Goal: Information Seeking & Learning: Learn about a topic

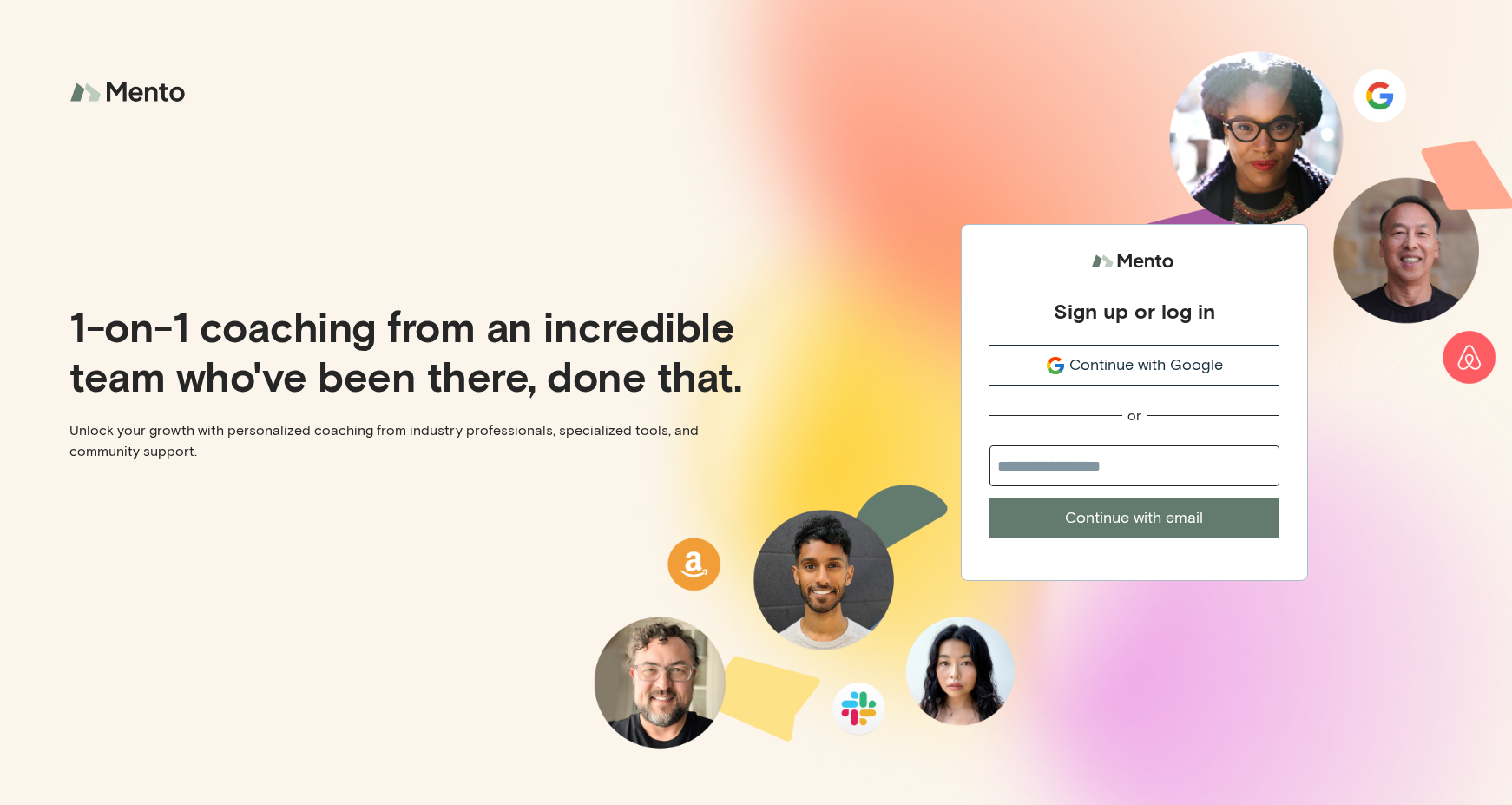
click at [1135, 365] on span "Continue with Google" at bounding box center [1146, 364] width 154 height 23
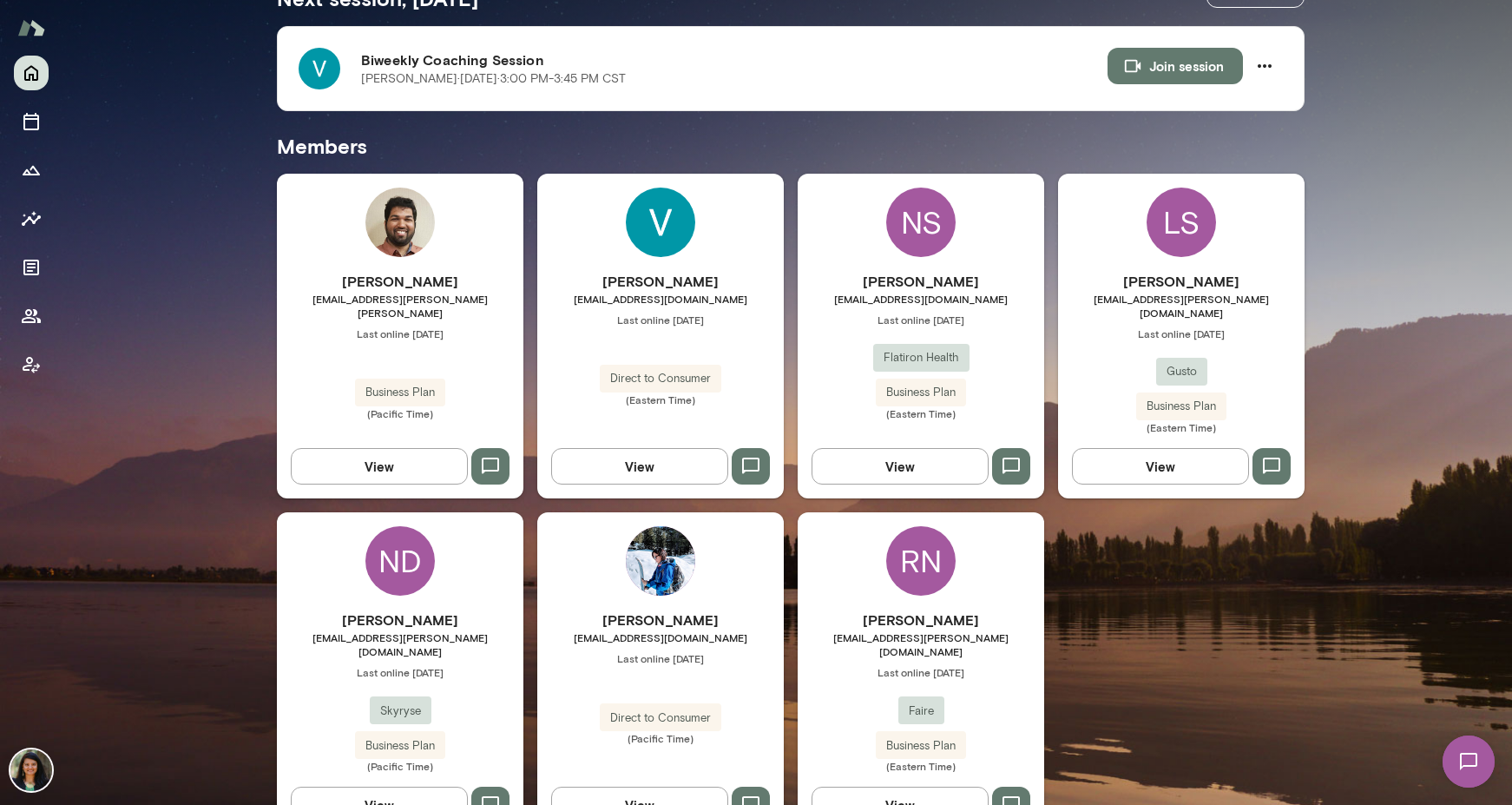
scroll to position [380, 0]
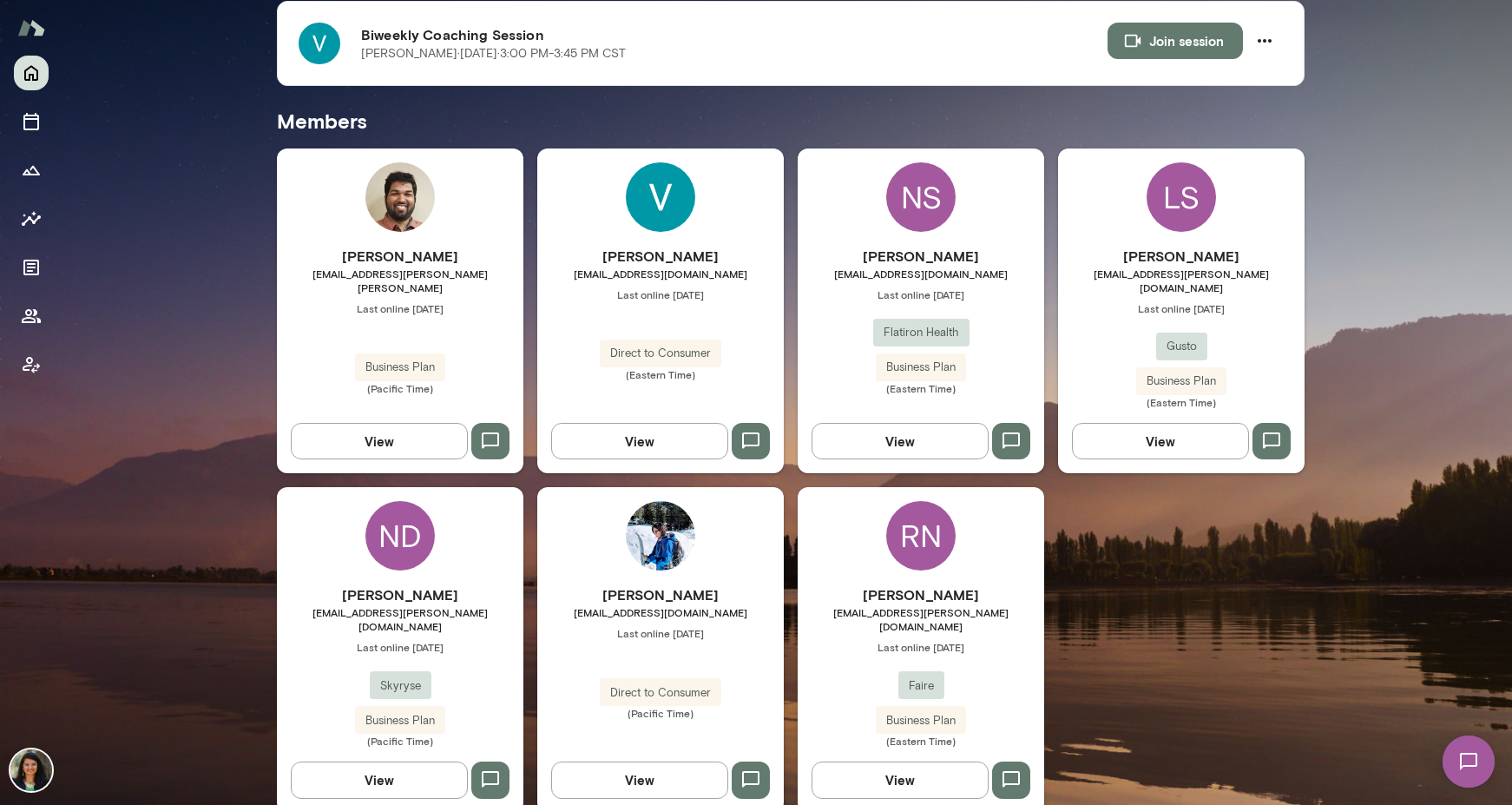
click at [637, 427] on button "View" at bounding box center [639, 441] width 177 height 36
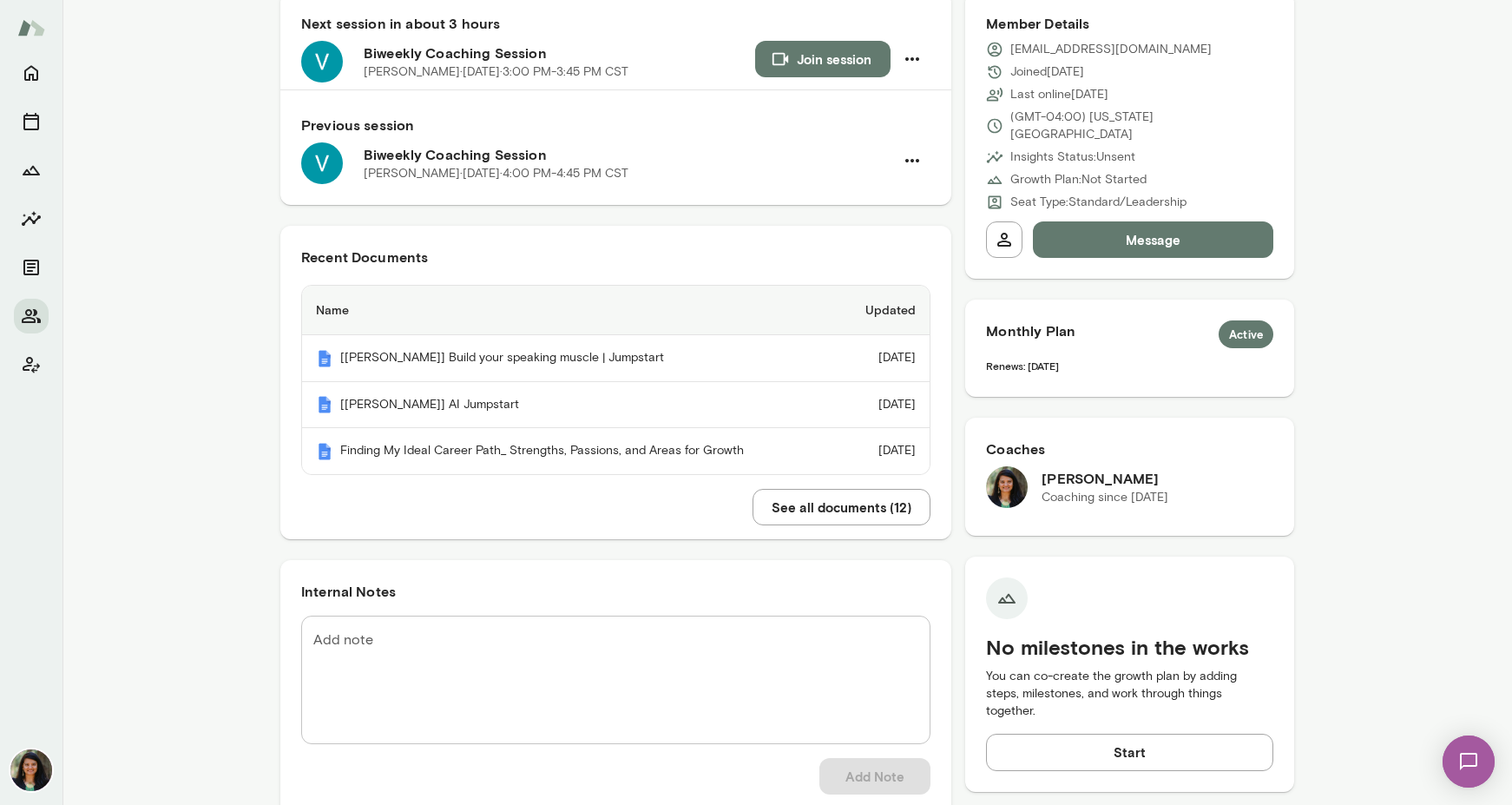
scroll to position [205, 0]
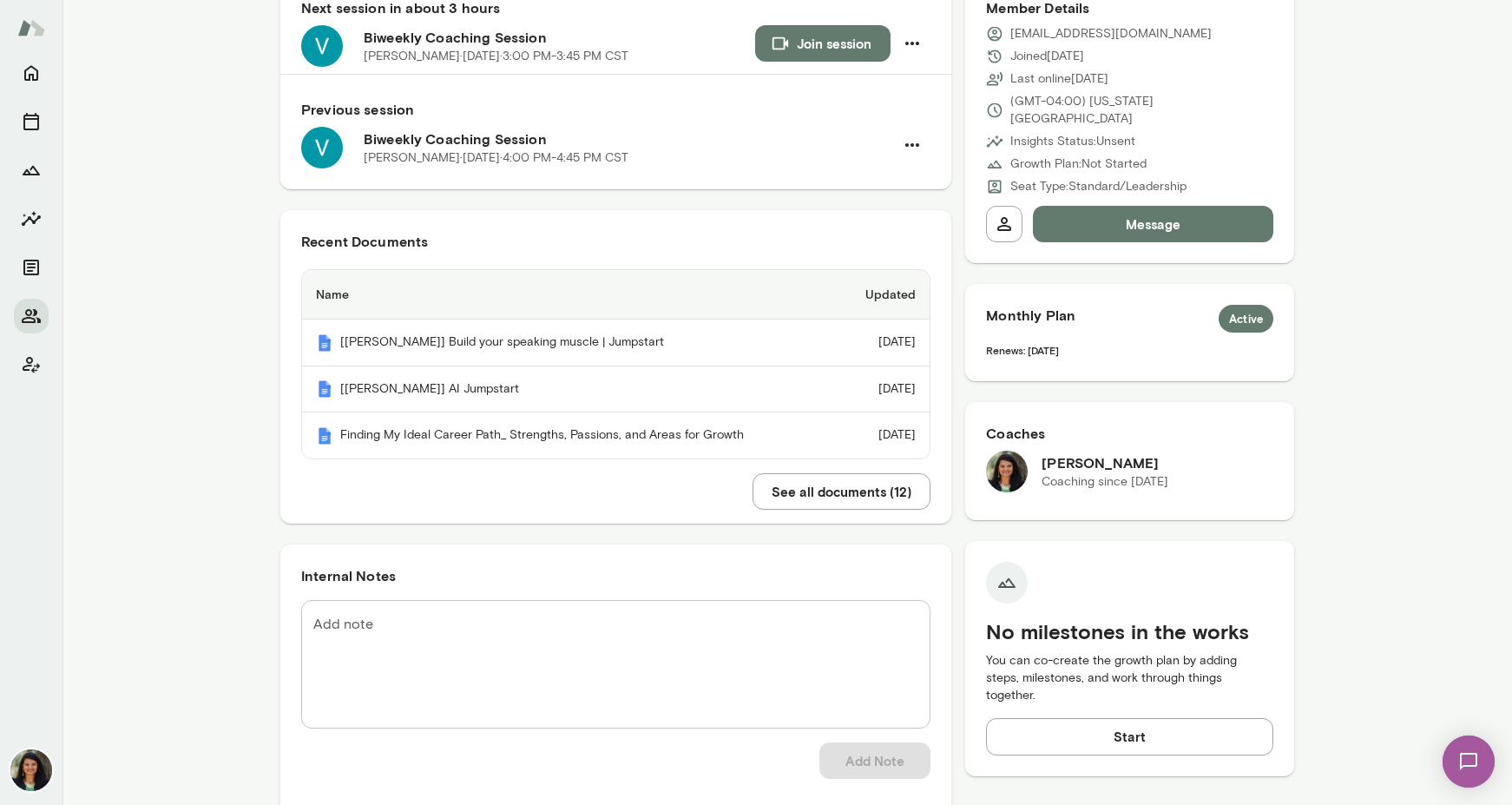
click at [824, 486] on button "See all documents ( 12 )" at bounding box center [841, 491] width 178 height 36
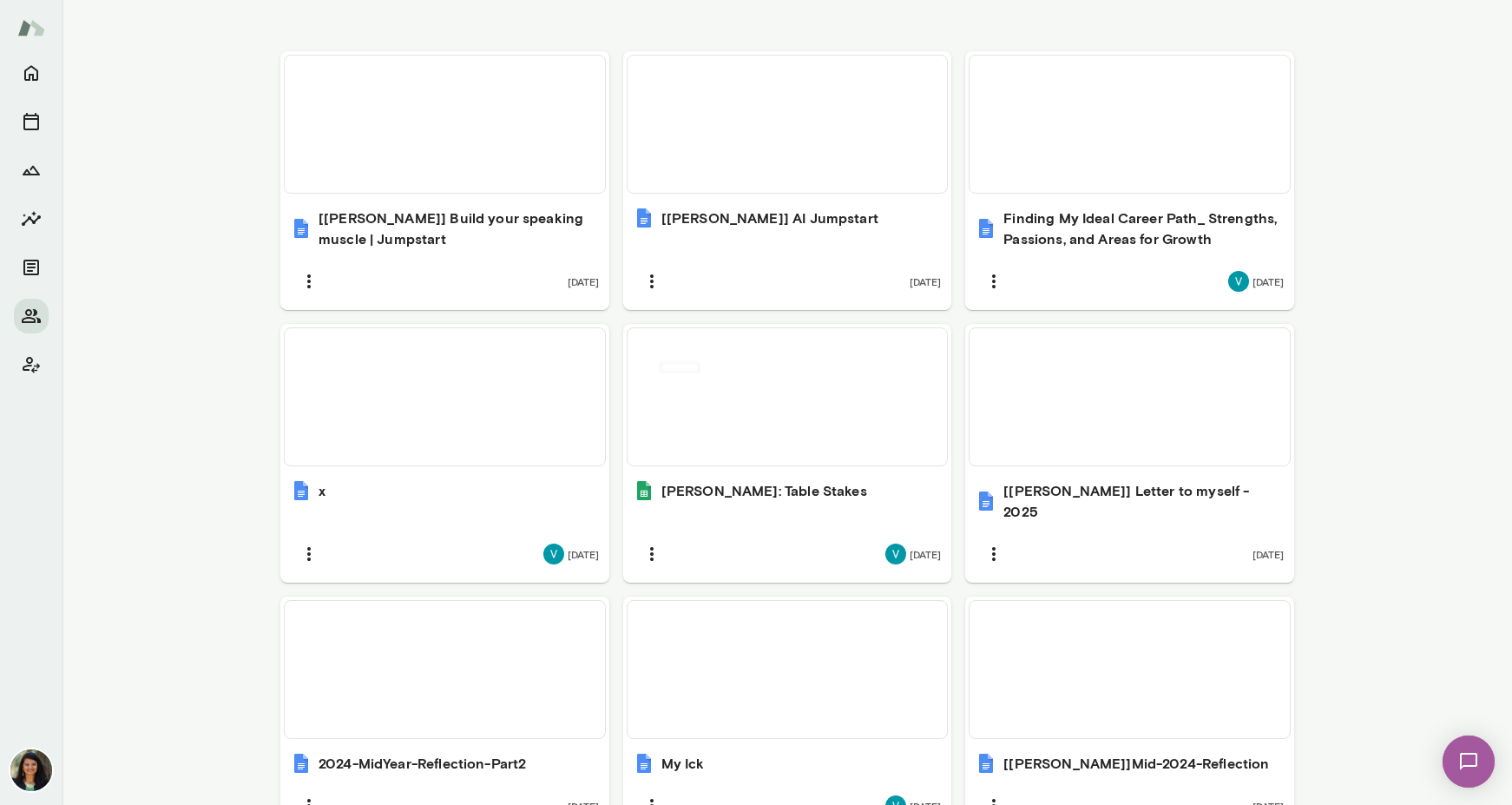
scroll to position [620, 0]
click at [824, 486] on div "Mento: Table Stakes" at bounding box center [788, 489] width 308 height 21
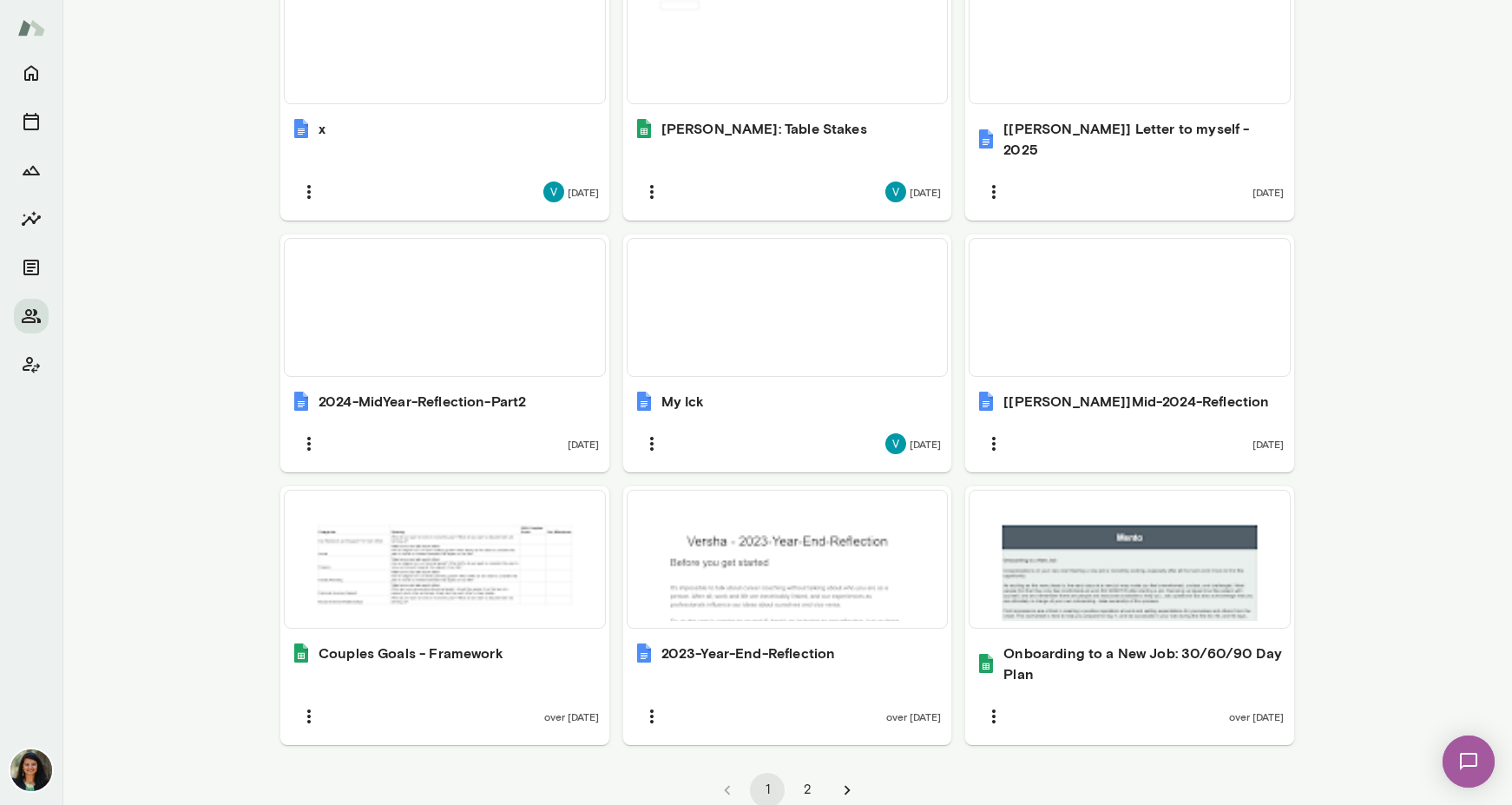
scroll to position [1032, 0]
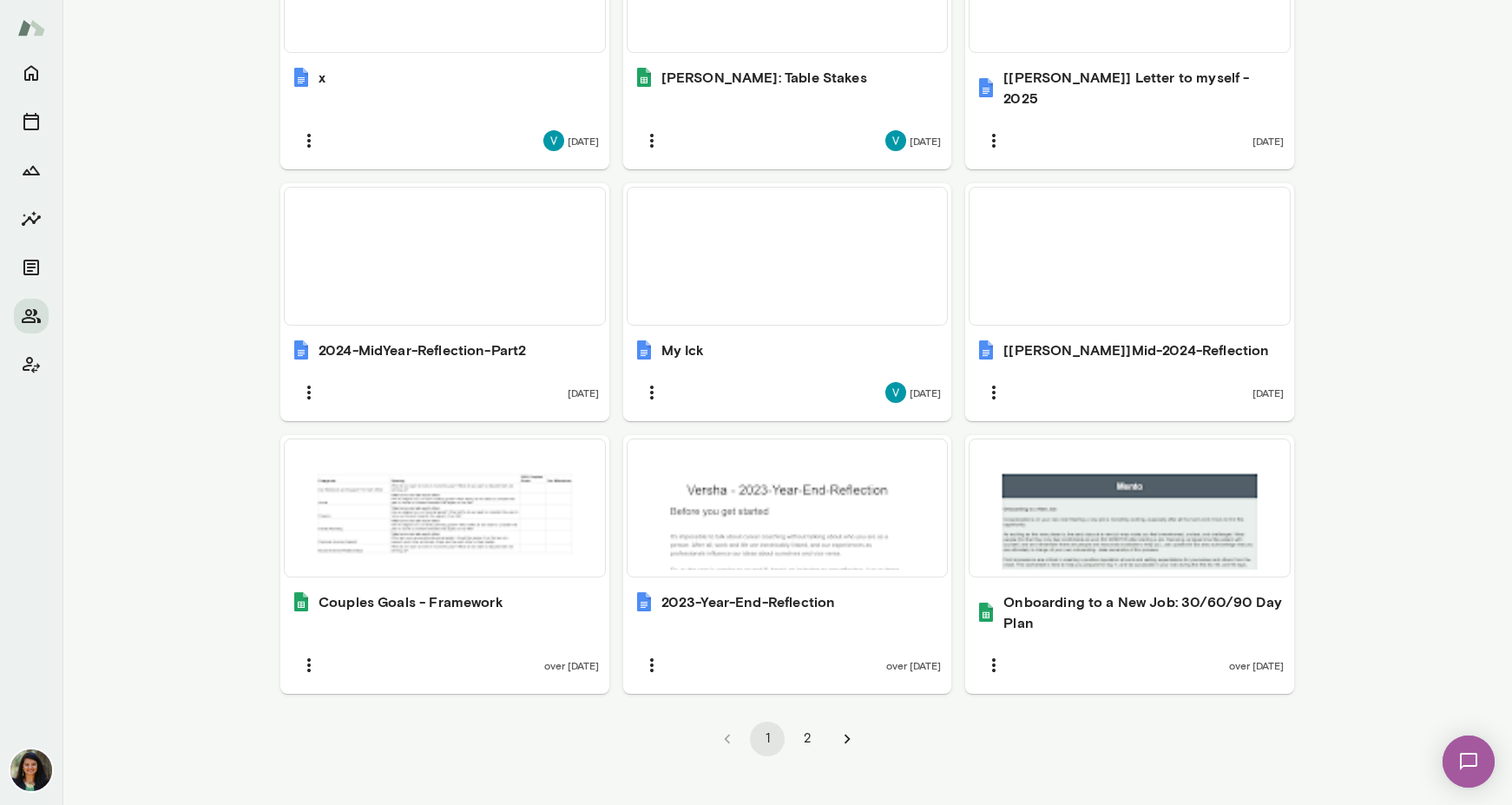
click at [805, 721] on button "2" at bounding box center [807, 738] width 35 height 35
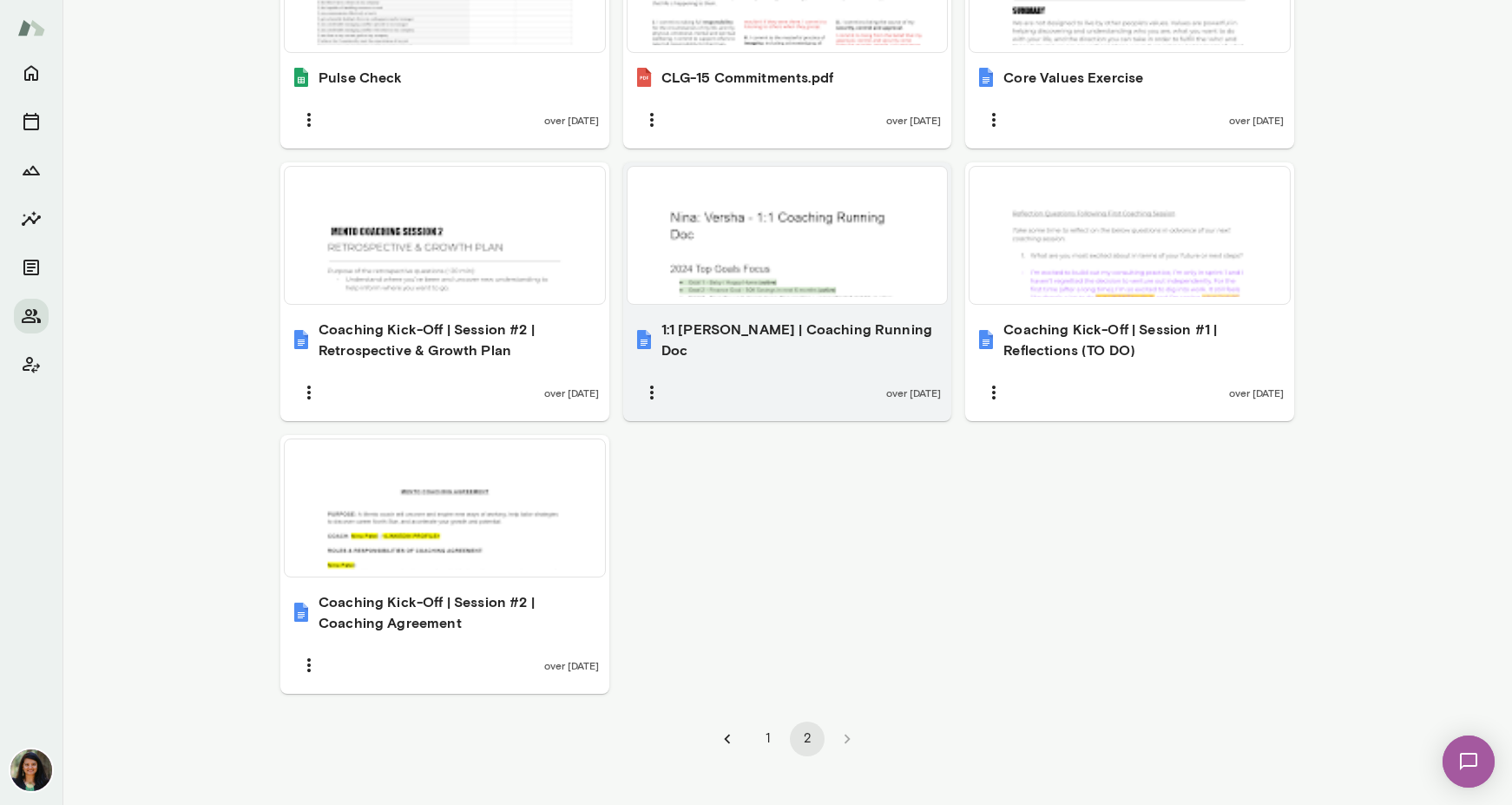
click at [798, 326] on h6 "1:1 Nina - Versha | Coaching Running Doc" at bounding box center [801, 340] width 280 height 42
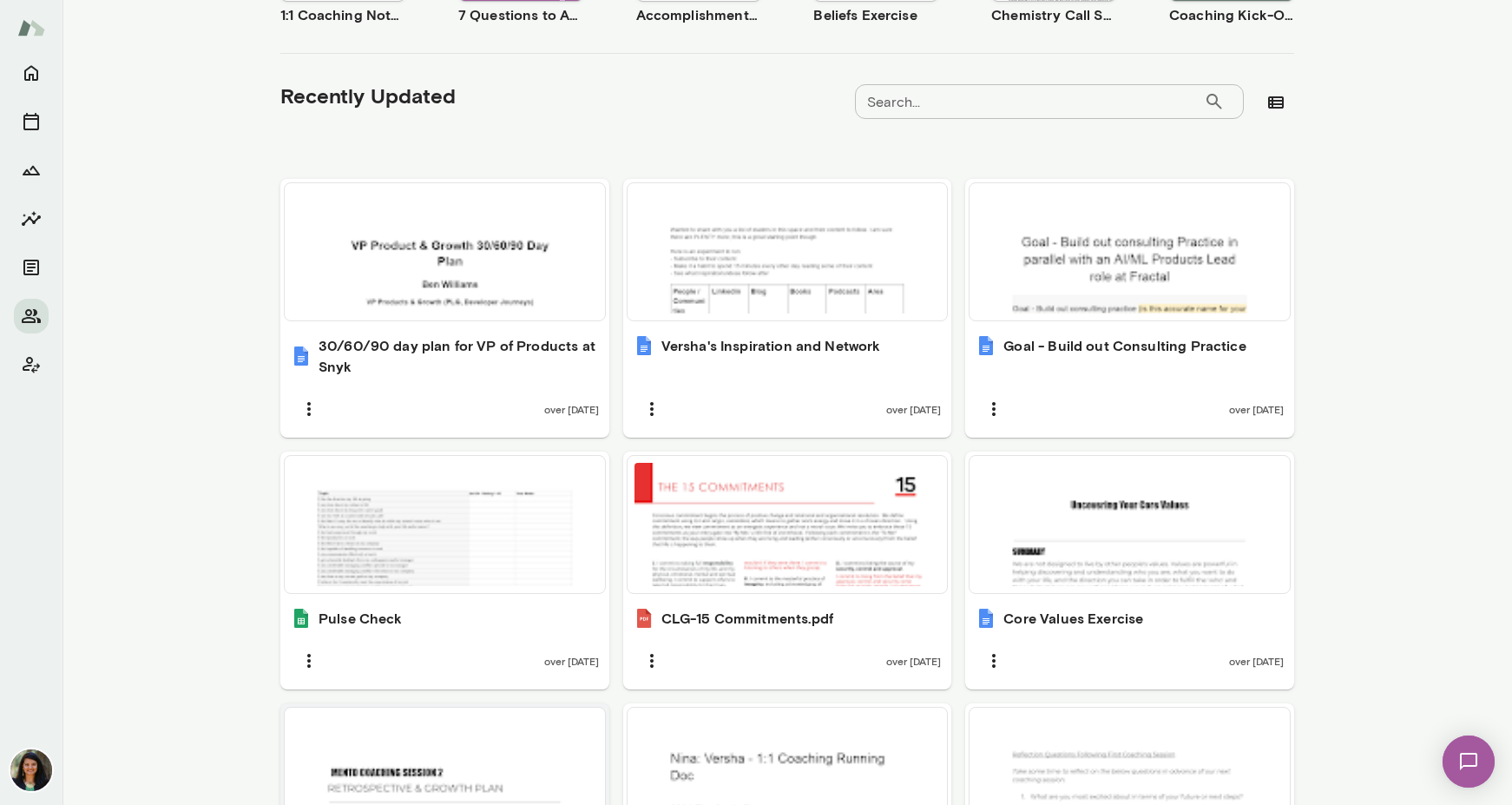
scroll to position [0, 0]
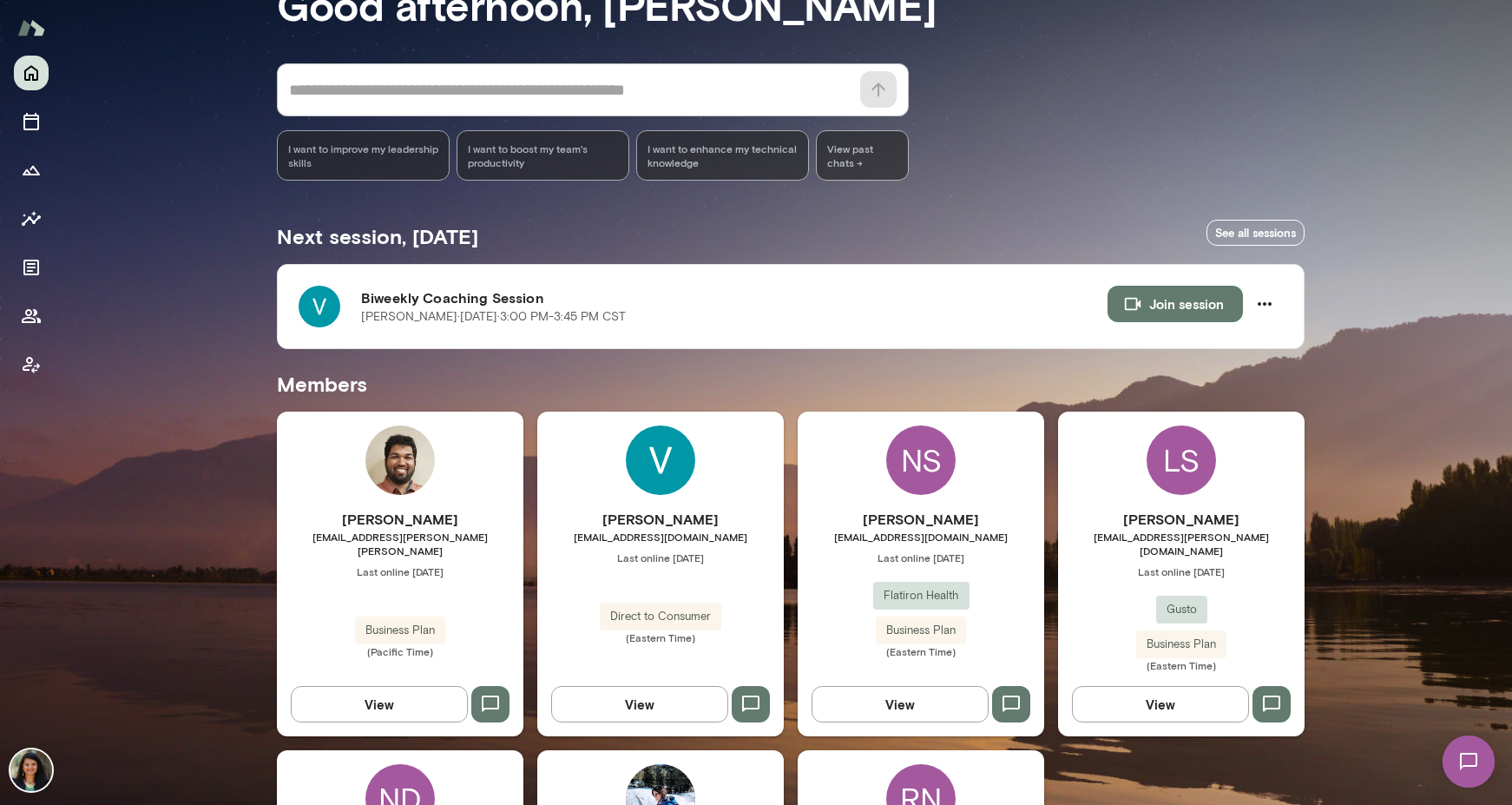
scroll to position [127, 0]
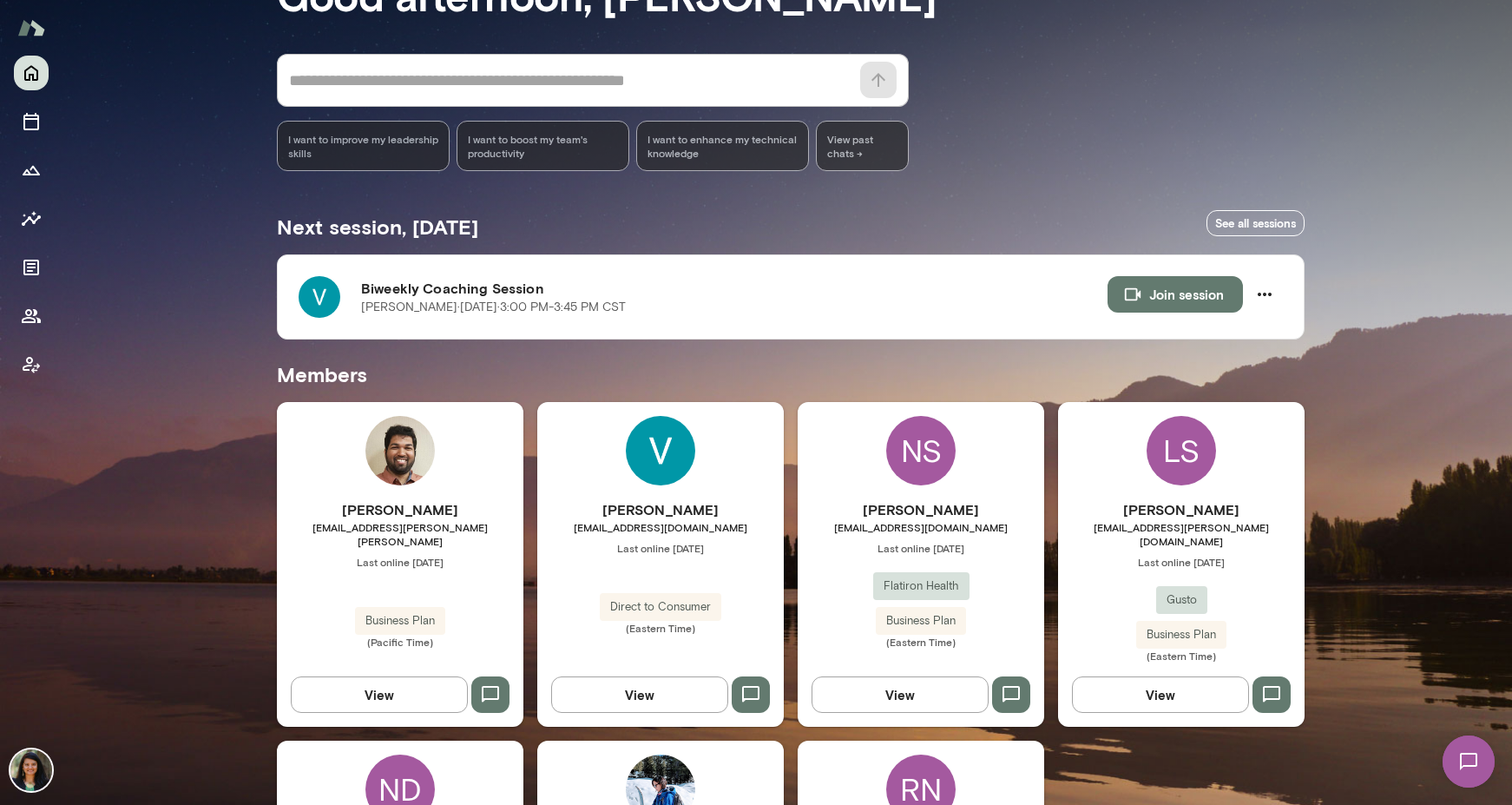
click at [892, 681] on button "View" at bounding box center [899, 694] width 177 height 36
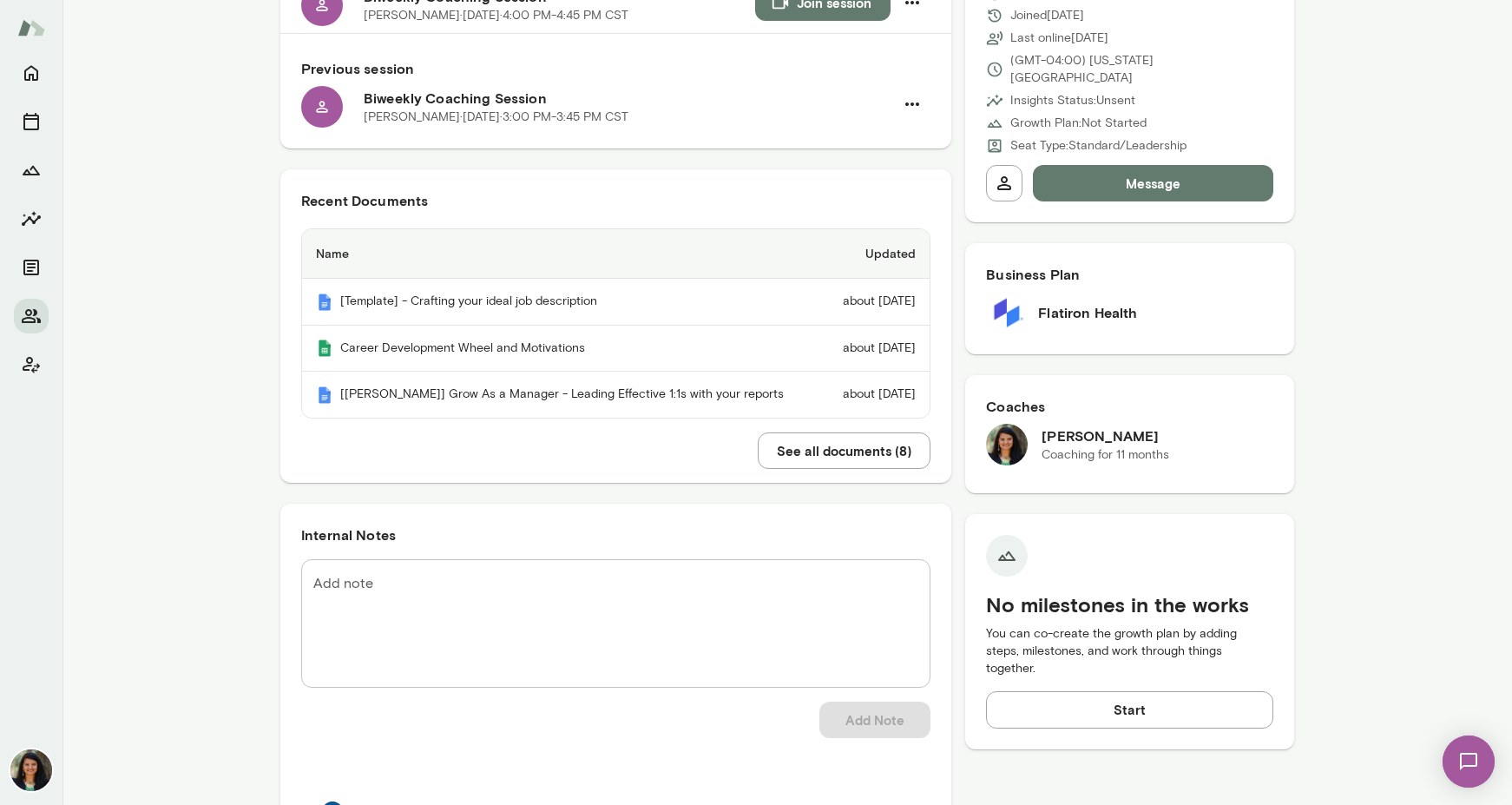
scroll to position [247, 0]
click at [865, 451] on button "See all documents ( 8 )" at bounding box center [844, 448] width 173 height 36
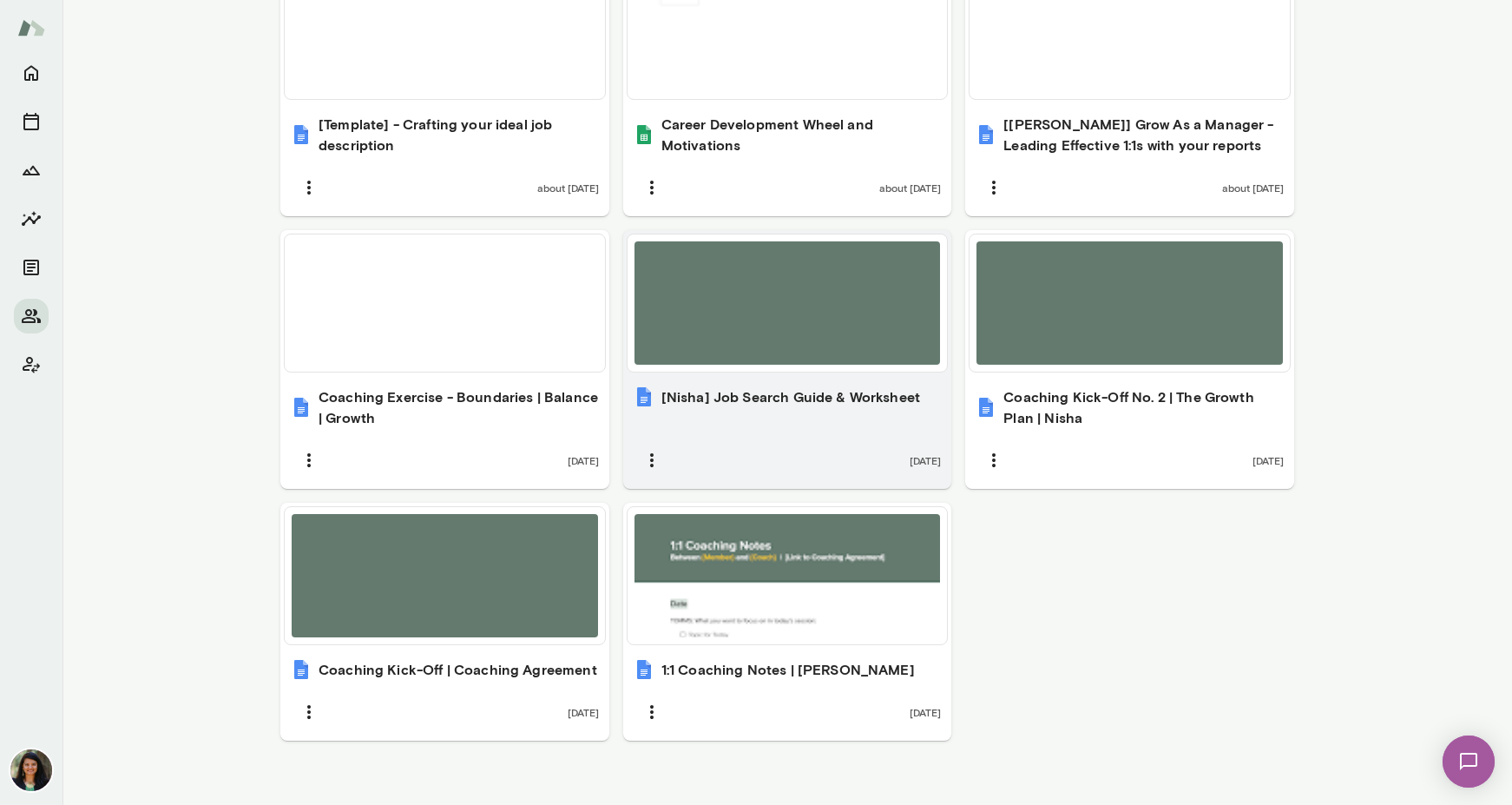
scroll to position [732, 0]
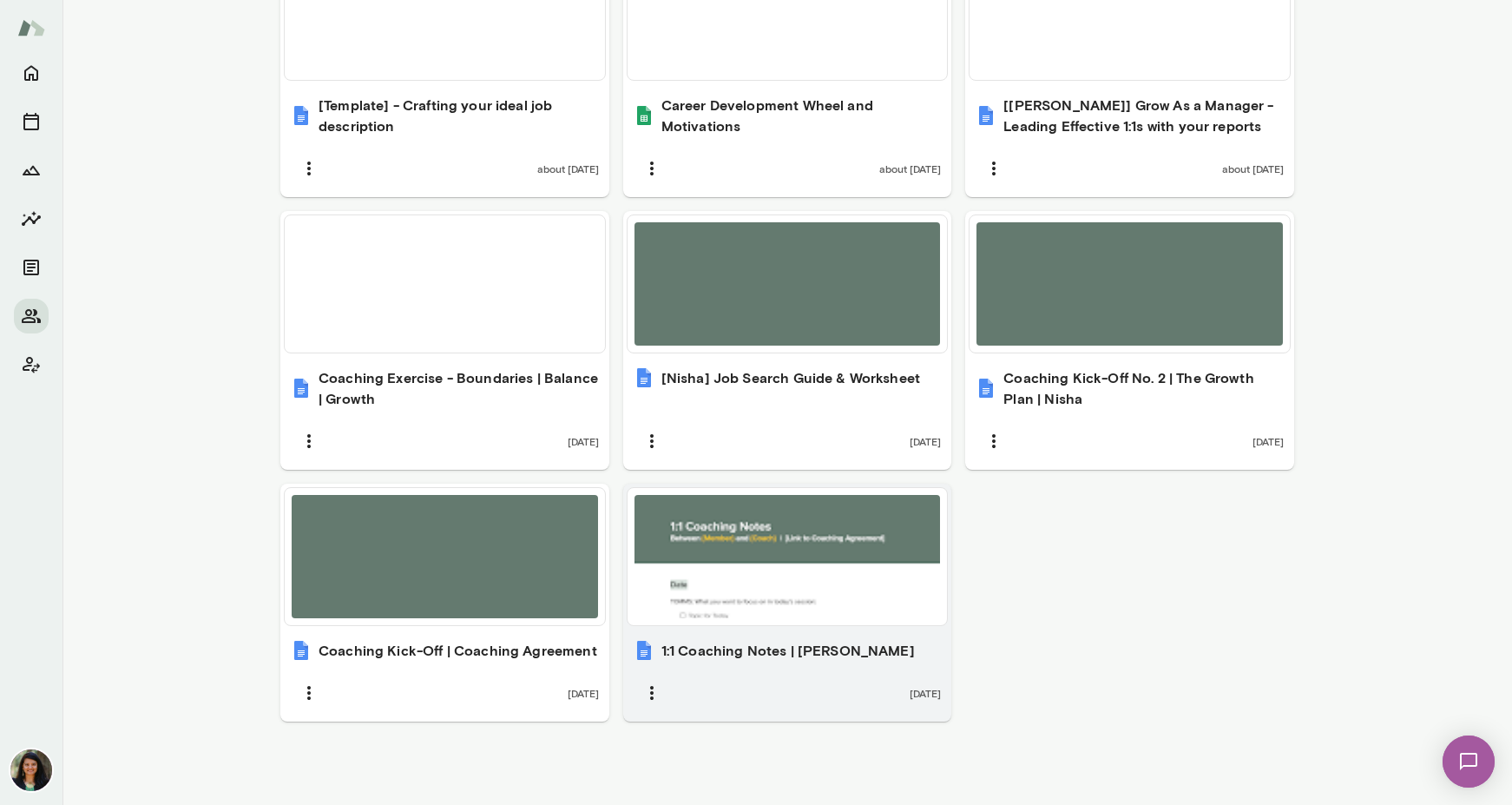
click at [779, 629] on div "1:1 Coaching Notes | [PERSON_NAME] [DATE]" at bounding box center [787, 675] width 329 height 92
